Goal: Transaction & Acquisition: Purchase product/service

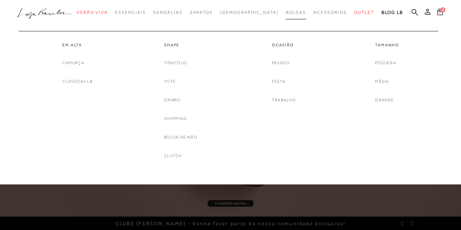
drag, startPoint x: 0, startPoint y: 0, endPoint x: 272, endPoint y: 11, distance: 272.2
click at [286, 11] on span "Bolsas" at bounding box center [296, 12] width 20 height 5
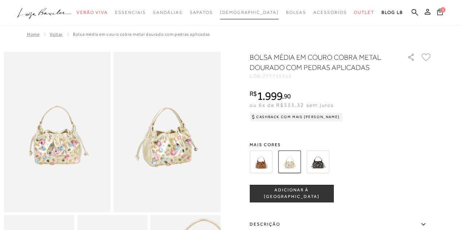
click at [244, 14] on span "[DEMOGRAPHIC_DATA]" at bounding box center [249, 12] width 59 height 5
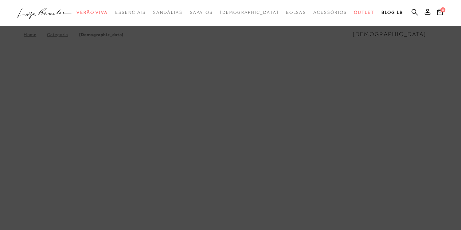
click at [418, 11] on ul ".a{fill-rule:evenodd;} Verão Viva Em alta Favoritos das Influenciadoras Apostas…" at bounding box center [225, 12] width 416 height 13
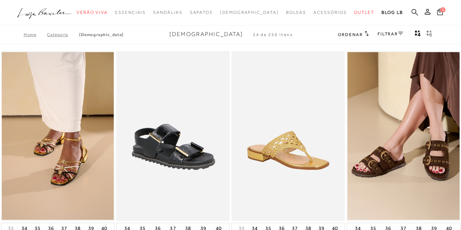
click at [416, 11] on icon at bounding box center [415, 12] width 7 height 7
click at [415, 12] on icon at bounding box center [415, 12] width 7 height 7
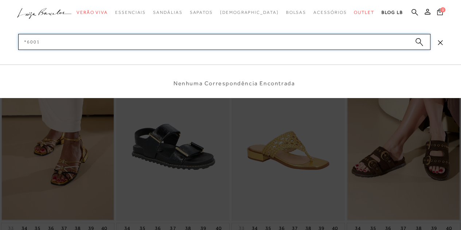
type input "*6001*"
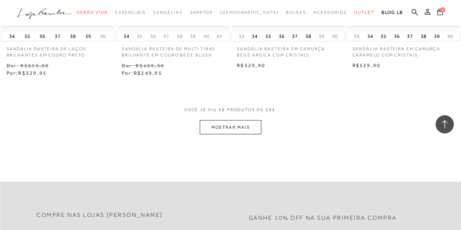
scroll to position [693, 0]
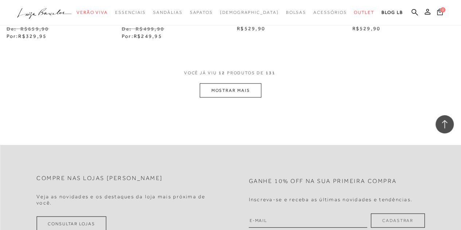
click at [237, 93] on button "MOSTRAR MAIS" at bounding box center [230, 90] width 61 height 14
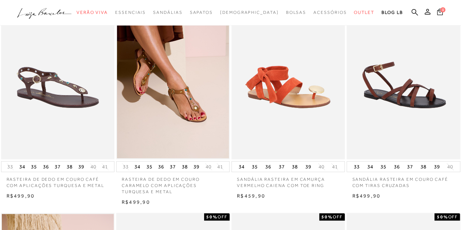
scroll to position [0, 0]
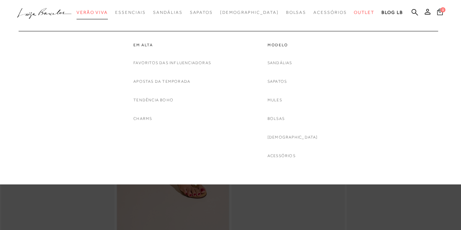
click at [94, 12] on span "Verão Viva" at bounding box center [92, 12] width 31 height 5
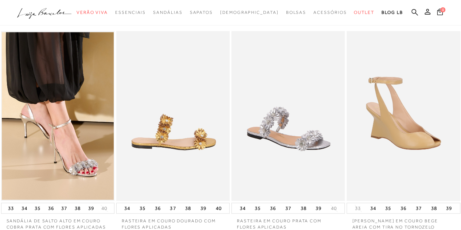
scroll to position [36, 0]
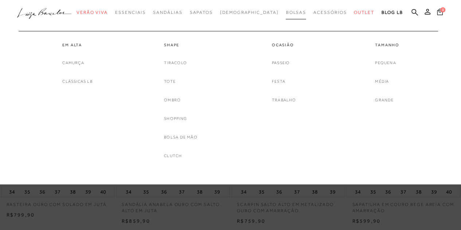
click at [286, 13] on span "Bolsas" at bounding box center [296, 12] width 20 height 5
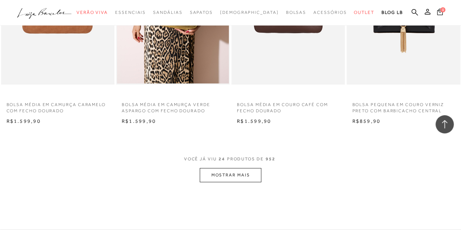
scroll to position [1239, 0]
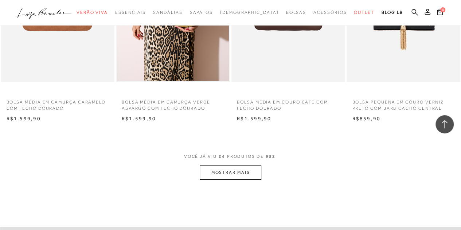
click at [234, 172] on button "MOSTRAR MAIS" at bounding box center [230, 173] width 61 height 14
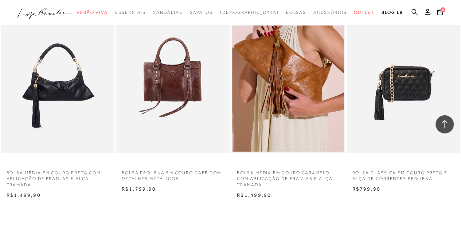
scroll to position [2588, 0]
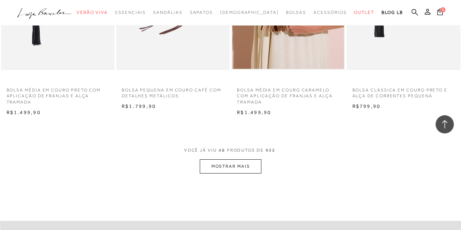
click at [223, 170] on button "MOSTRAR MAIS" at bounding box center [230, 166] width 61 height 14
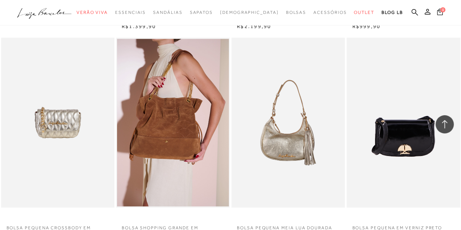
scroll to position [3354, 0]
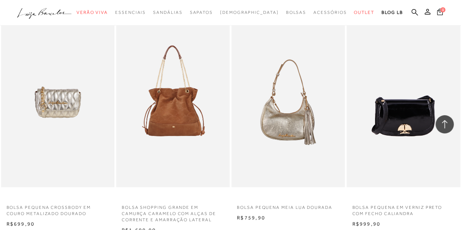
click at [184, 89] on img at bounding box center [173, 102] width 113 height 170
